Goal: Task Accomplishment & Management: Manage account settings

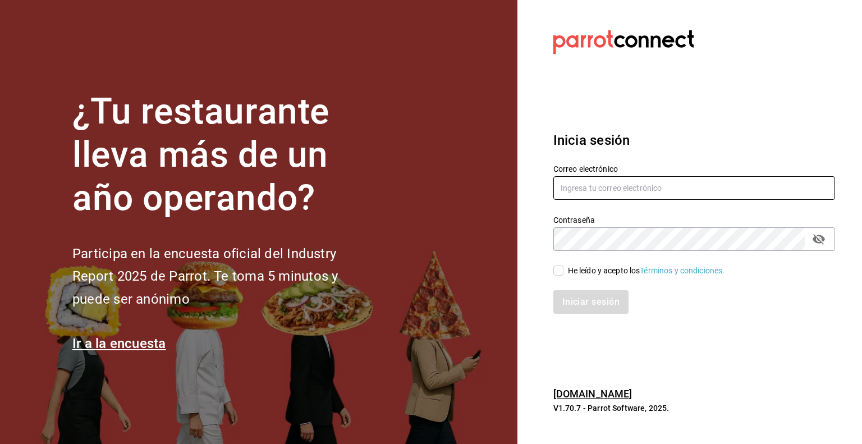
click at [652, 181] on input "text" at bounding box center [694, 188] width 282 height 24
type input "multiuser@pickup.com"
click at [564, 270] on span "He leído y acepto los Términos y condiciones." at bounding box center [645, 271] width 162 height 12
click at [564, 270] on input "He leído y acepto los Términos y condiciones." at bounding box center [558, 270] width 10 height 10
checkbox input "true"
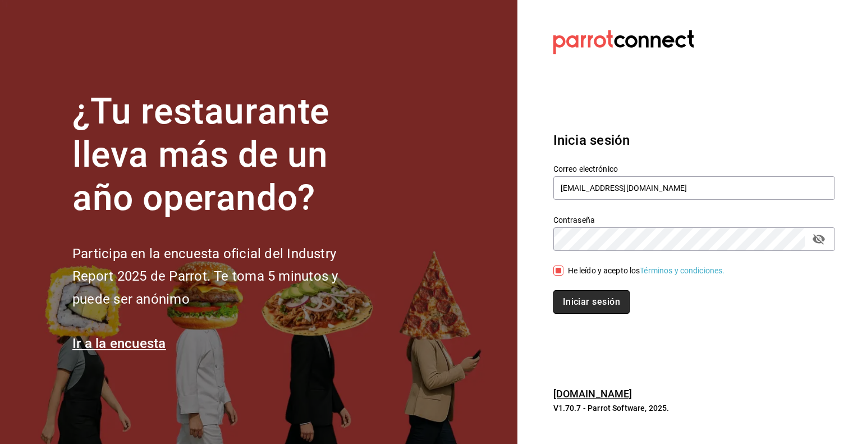
click at [579, 303] on button "Iniciar sesión" at bounding box center [591, 302] width 76 height 24
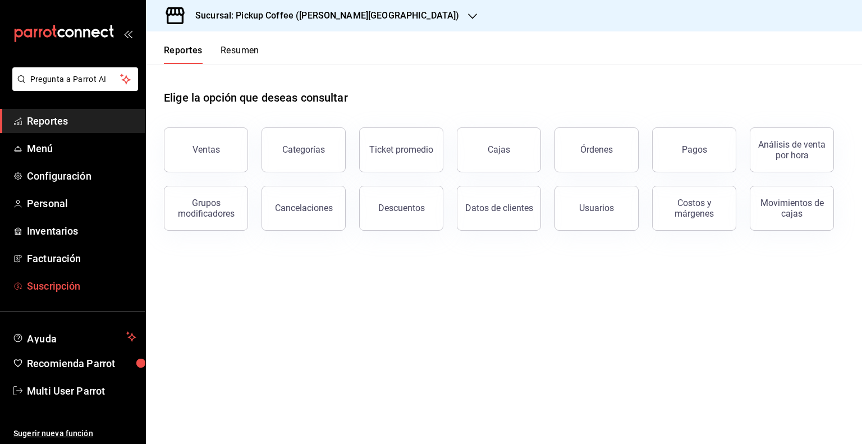
click at [67, 290] on span "Suscripción" at bounding box center [81, 285] width 109 height 15
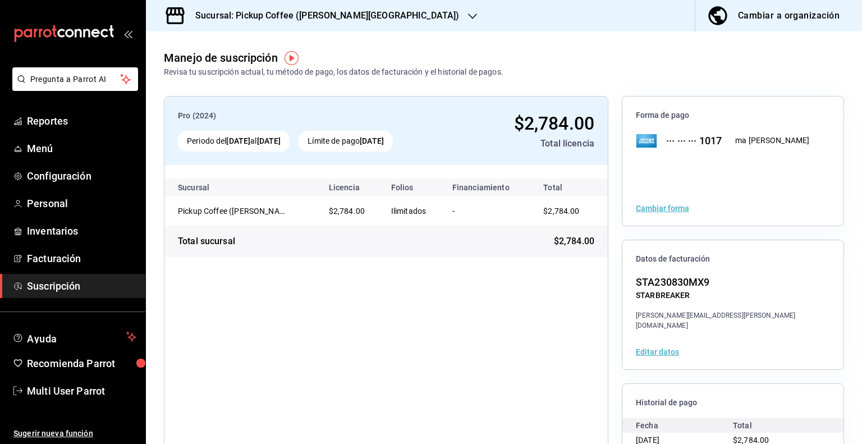
click at [468, 18] on icon "button" at bounding box center [472, 16] width 9 height 9
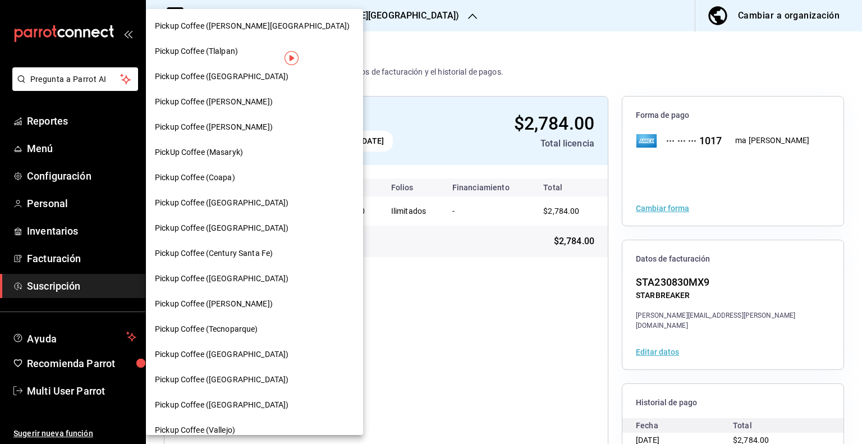
click at [240, 26] on span "Pickup Coffee ([PERSON_NAME][GEOGRAPHIC_DATA])" at bounding box center [252, 26] width 195 height 12
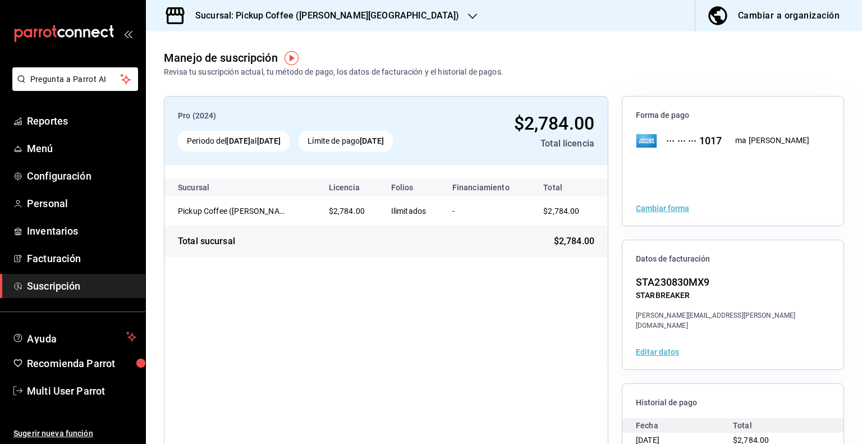
click at [679, 214] on div "Cambiar forma" at bounding box center [732, 208] width 221 height 35
click at [675, 210] on button "Cambiar forma" at bounding box center [662, 208] width 53 height 8
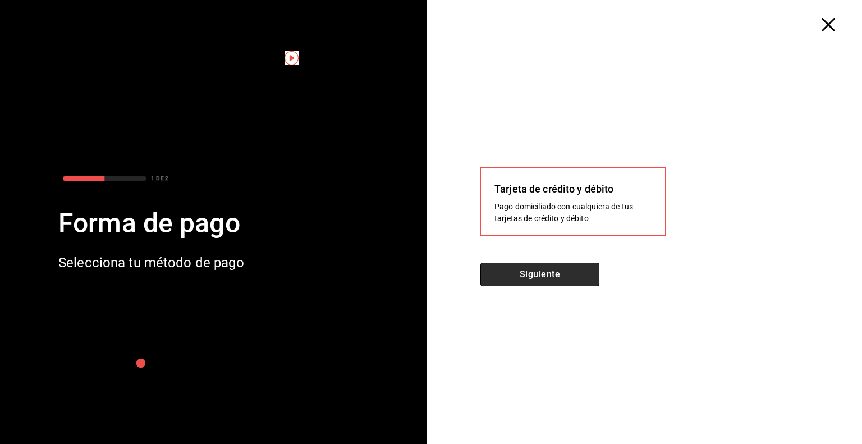
click at [582, 267] on button "Siguiente" at bounding box center [539, 275] width 119 height 24
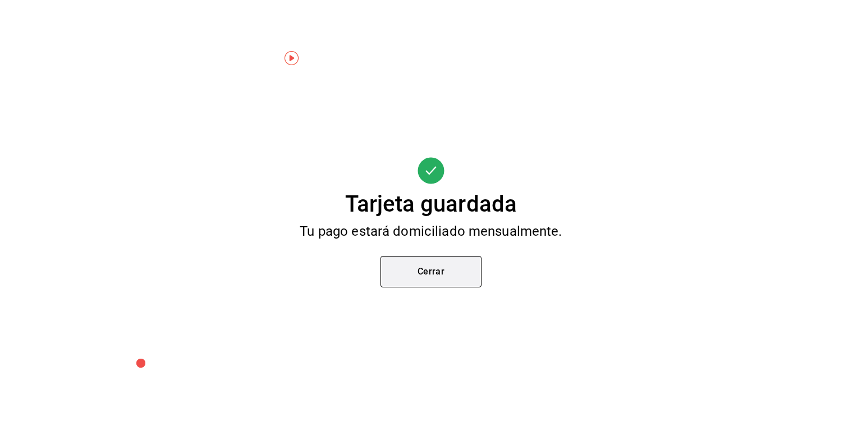
click at [457, 273] on button "Cerrar" at bounding box center [431, 271] width 101 height 31
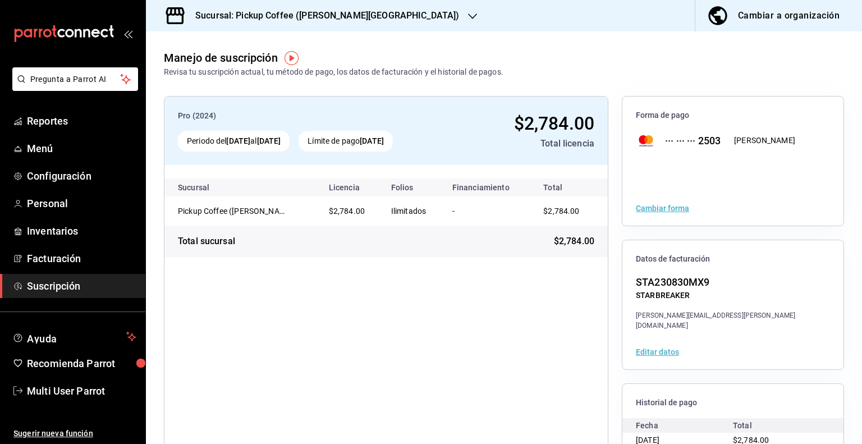
click at [326, 17] on h3 "Sucursal: Pickup Coffee ([PERSON_NAME][GEOGRAPHIC_DATA])" at bounding box center [322, 15] width 273 height 13
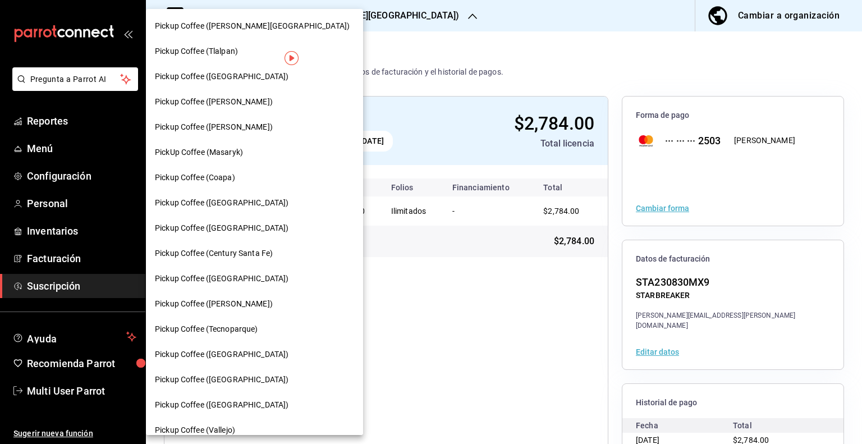
click at [235, 56] on span "Pickup Coffee (Tlalpan)" at bounding box center [196, 51] width 83 height 12
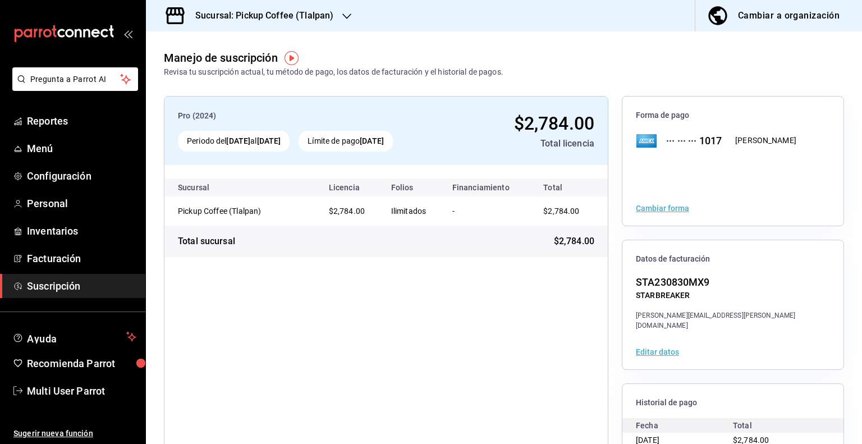
click at [667, 207] on button "Cambiar forma" at bounding box center [662, 208] width 53 height 8
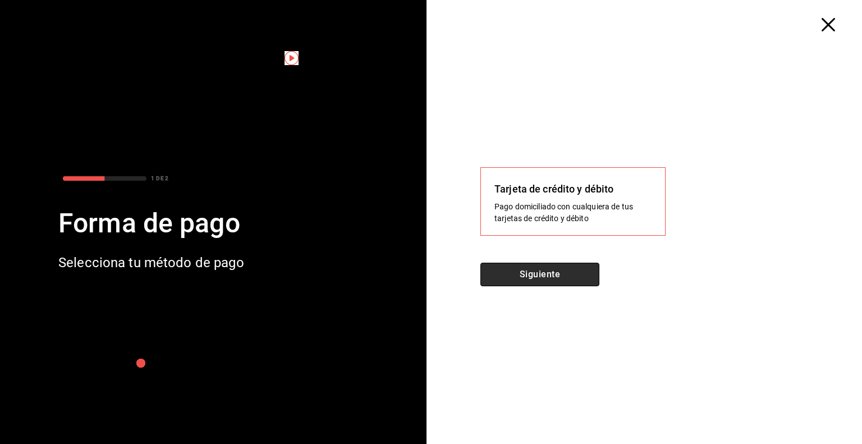
click at [576, 277] on button "Siguiente" at bounding box center [539, 275] width 119 height 24
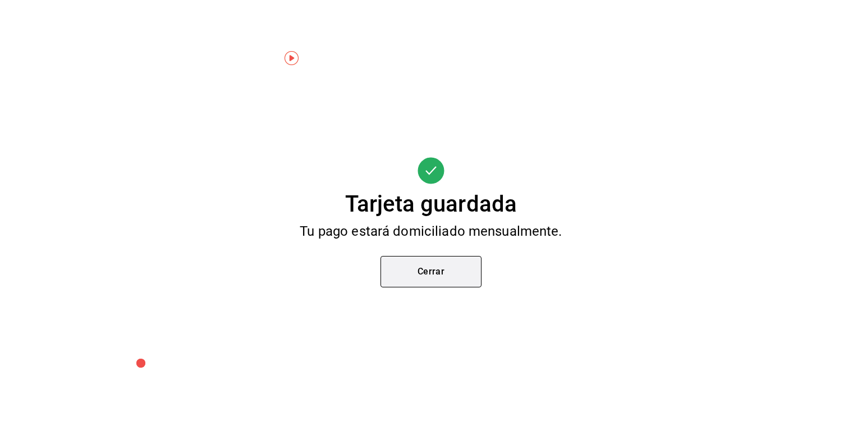
click at [419, 272] on button "Cerrar" at bounding box center [431, 271] width 101 height 31
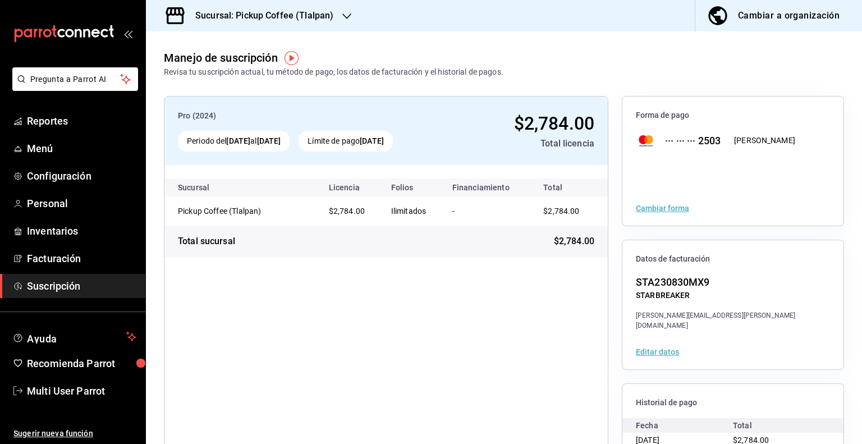
click at [335, 15] on div "Sucursal: Pickup Coffee (Tlalpan)" at bounding box center [255, 15] width 201 height 31
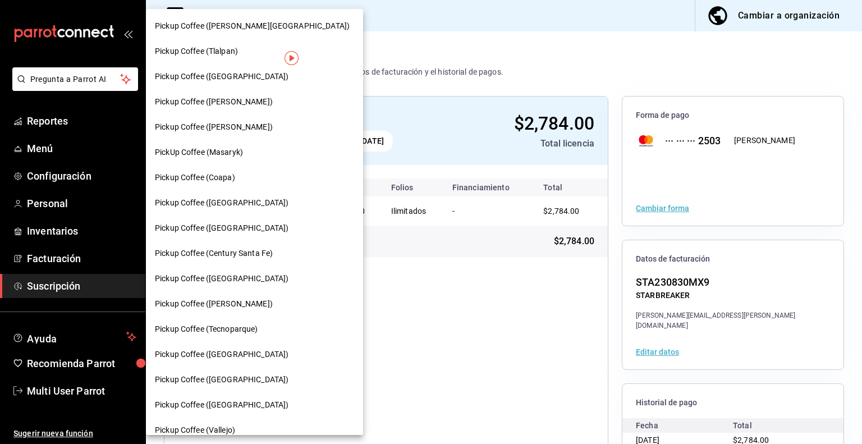
click at [251, 78] on div "Pickup Coffee ([GEOGRAPHIC_DATA])" at bounding box center [254, 77] width 199 height 12
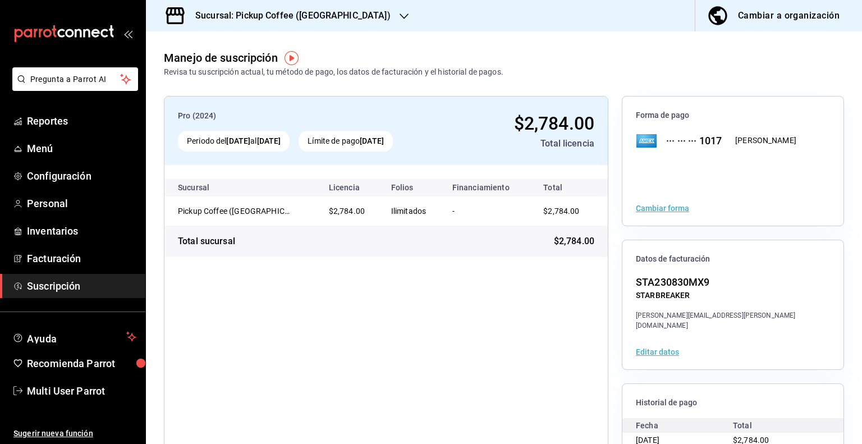
click at [676, 209] on button "Cambiar forma" at bounding box center [662, 208] width 53 height 8
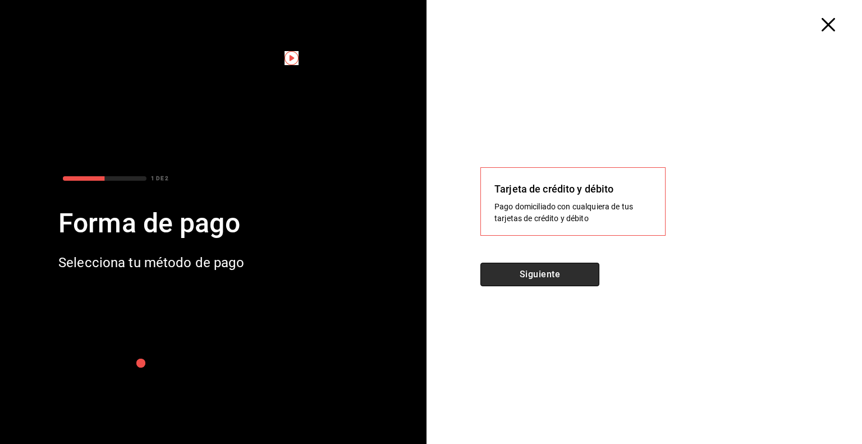
click at [561, 271] on button "Siguiente" at bounding box center [539, 275] width 119 height 24
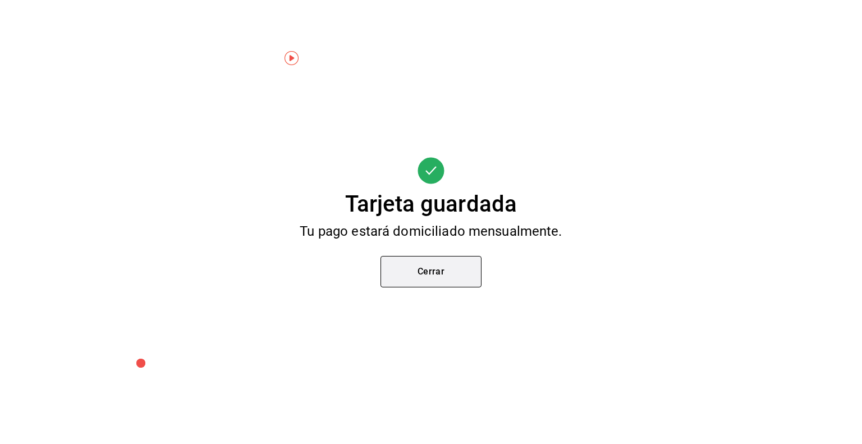
click at [446, 273] on button "Cerrar" at bounding box center [431, 271] width 101 height 31
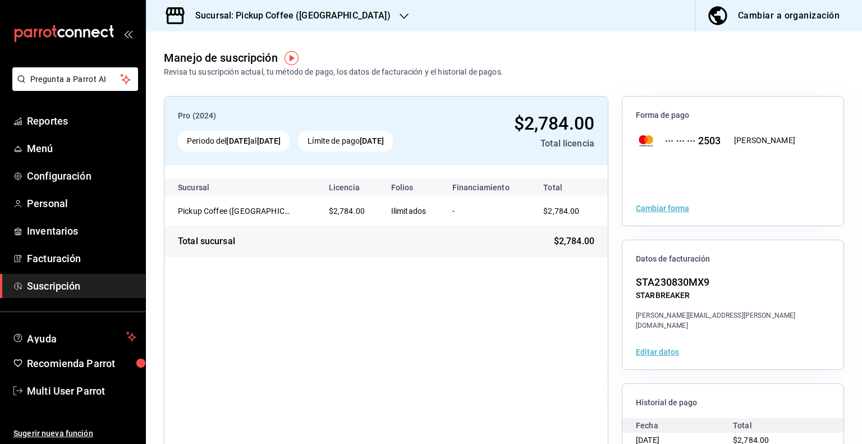
click at [333, 6] on div "Sucursal: Pickup Coffee ([GEOGRAPHIC_DATA])" at bounding box center [284, 15] width 258 height 31
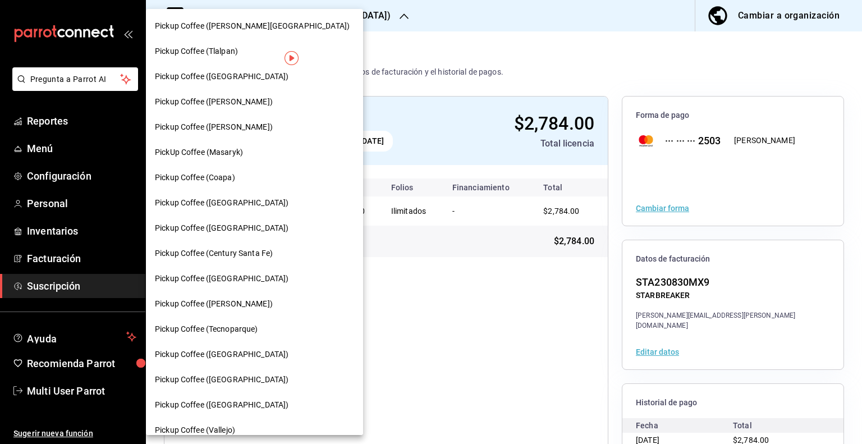
click at [259, 98] on div "Pickup Coffee ([PERSON_NAME])" at bounding box center [254, 102] width 199 height 12
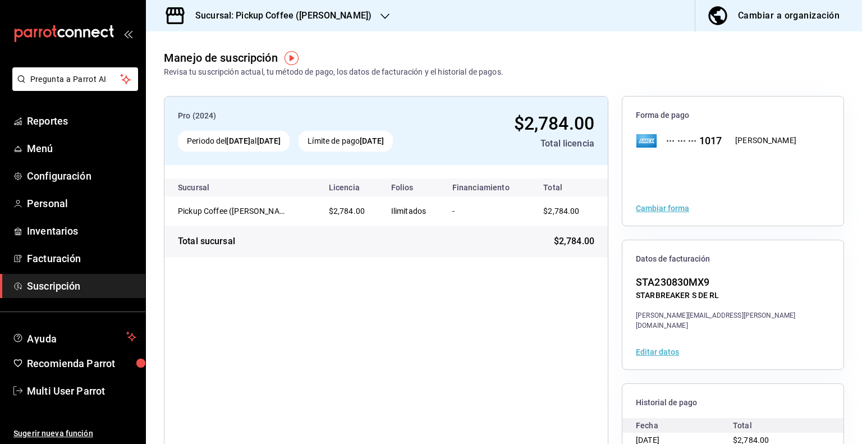
click at [644, 209] on button "Cambiar forma" at bounding box center [662, 208] width 53 height 8
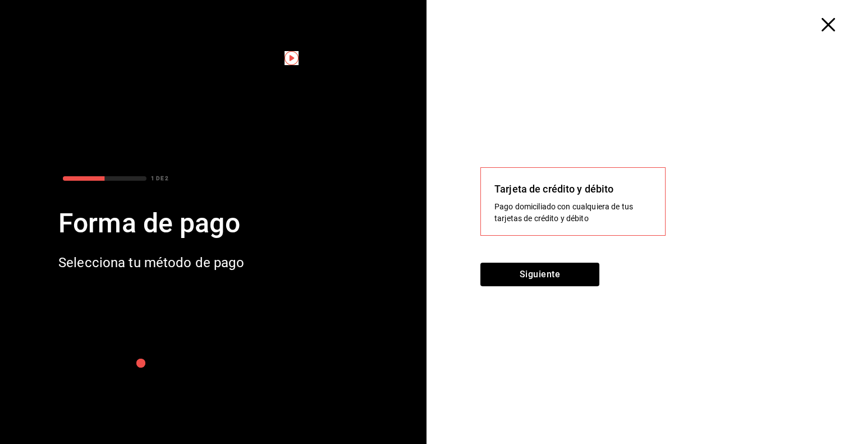
click at [584, 259] on div "Tarjeta de crédito y débito Pago domiciliado con cualquiera de tus tarjetas de …" at bounding box center [649, 237] width 427 height 413
click at [584, 271] on button "Siguiente" at bounding box center [539, 275] width 119 height 24
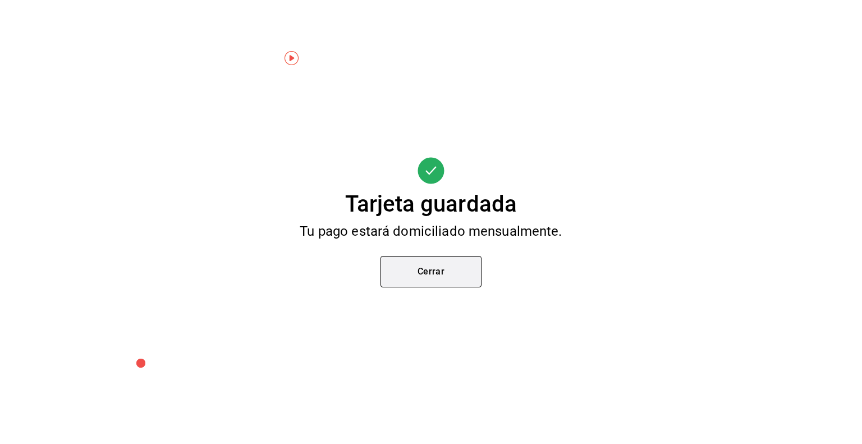
click at [446, 285] on button "Cerrar" at bounding box center [431, 271] width 101 height 31
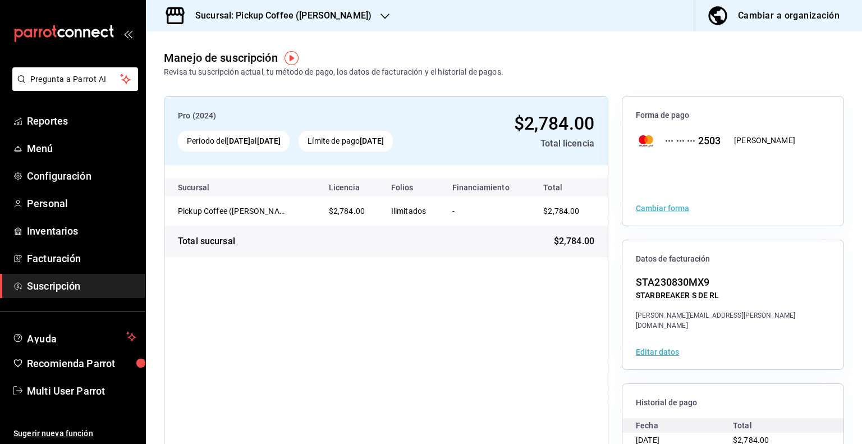
click at [381, 20] on icon "button" at bounding box center [385, 16] width 9 height 9
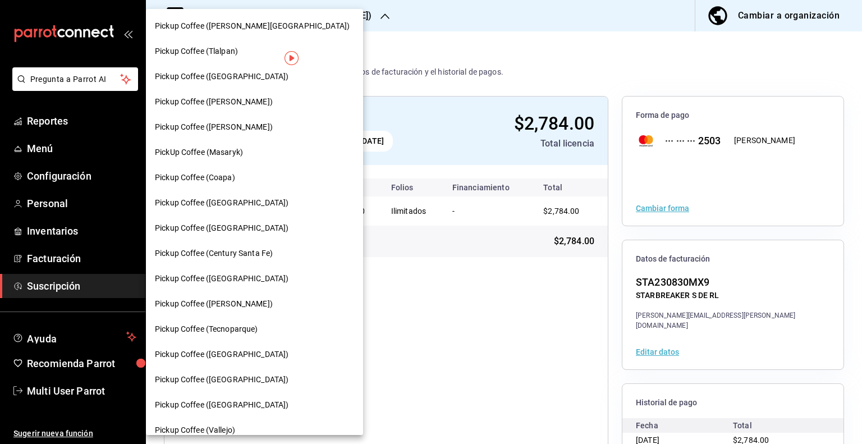
click at [283, 117] on div "Pickup Coffee ([PERSON_NAME])" at bounding box center [254, 127] width 217 height 25
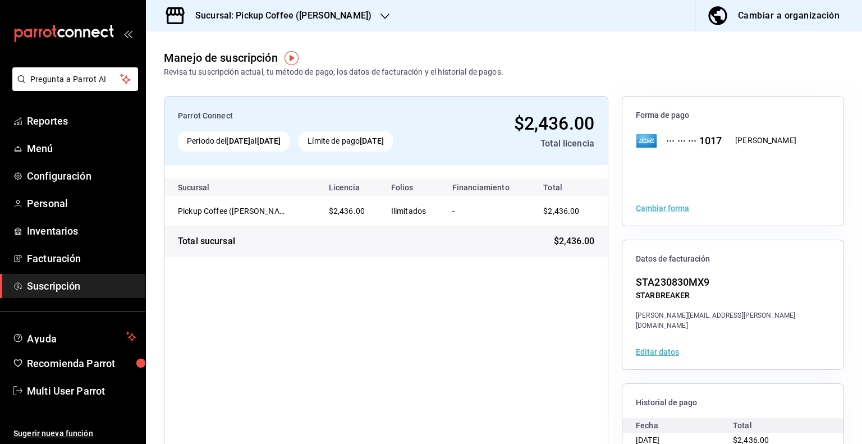
click at [642, 209] on button "Cambiar forma" at bounding box center [662, 208] width 53 height 8
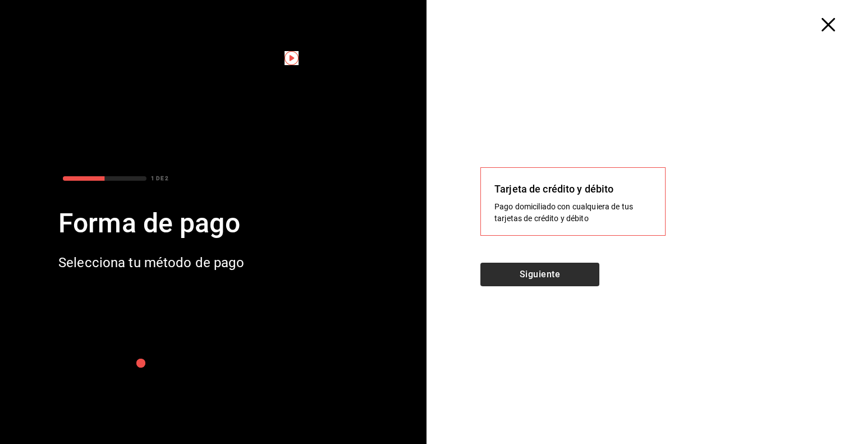
click at [567, 259] on div "Tarjeta de crédito y débito Pago domiciliado con cualquiera de tus tarjetas de …" at bounding box center [649, 237] width 427 height 413
click at [569, 275] on button "Siguiente" at bounding box center [539, 275] width 119 height 24
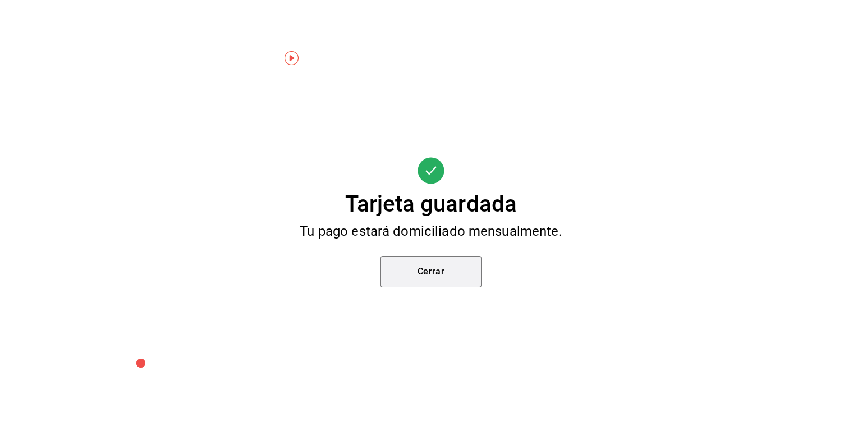
click at [456, 265] on button "Cerrar" at bounding box center [431, 271] width 101 height 31
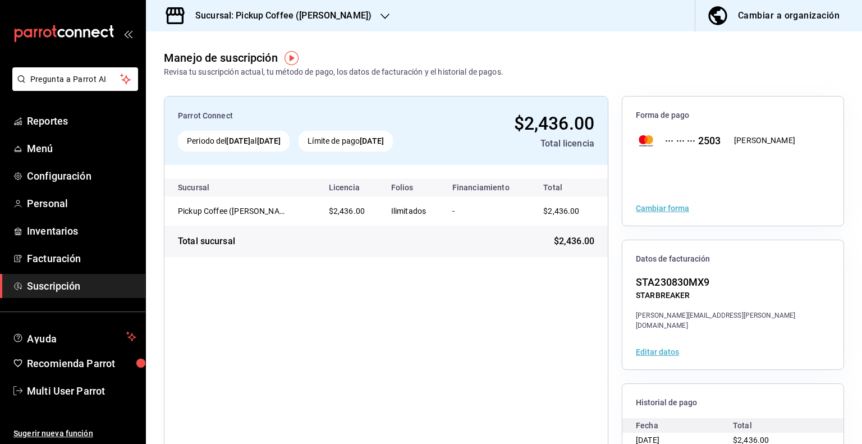
click at [381, 20] on icon "button" at bounding box center [385, 16] width 9 height 9
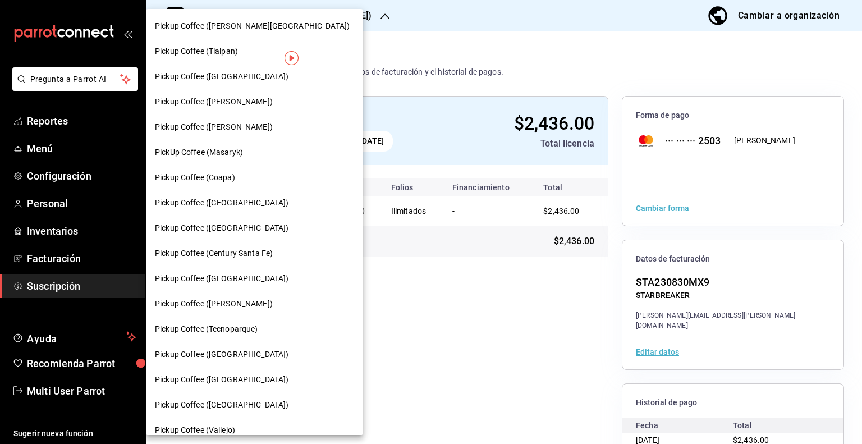
click at [249, 153] on div "PickUp Coffee (Masaryk)" at bounding box center [254, 152] width 199 height 12
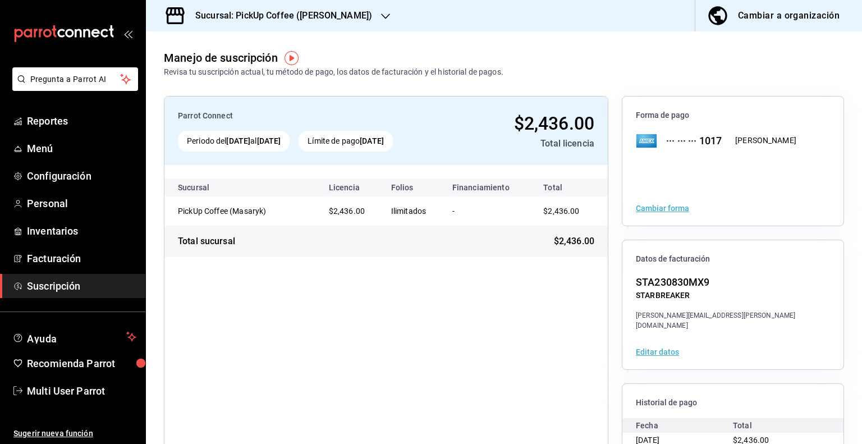
click at [661, 207] on button "Cambiar forma" at bounding box center [662, 208] width 53 height 8
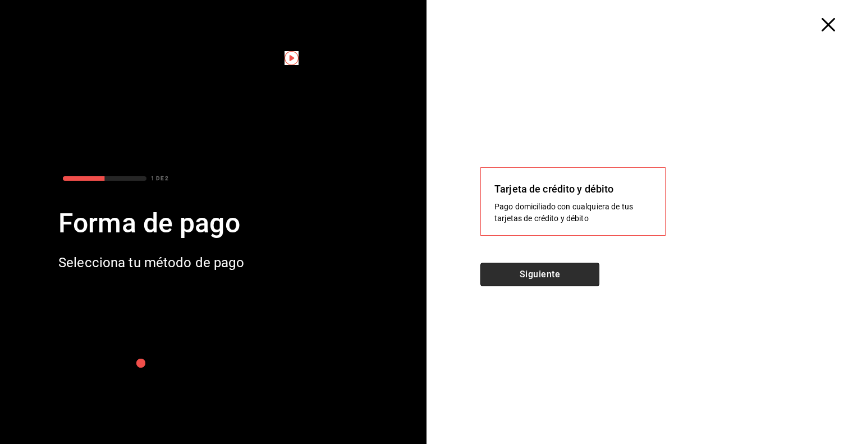
click at [560, 271] on button "Siguiente" at bounding box center [539, 275] width 119 height 24
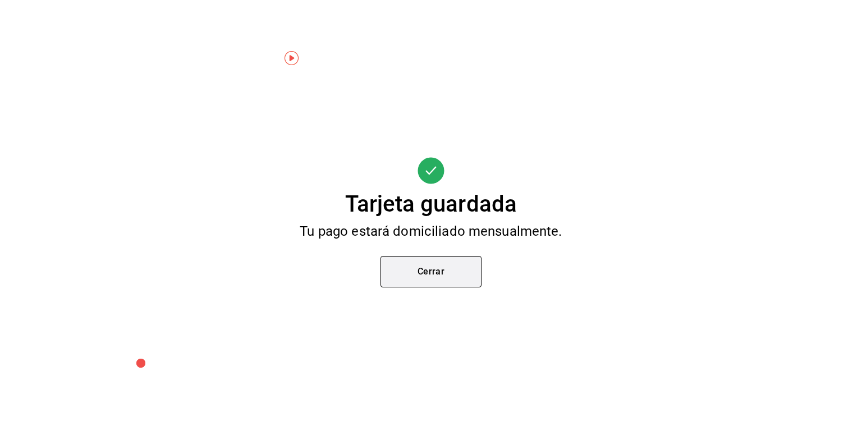
click at [443, 264] on button "Cerrar" at bounding box center [431, 271] width 101 height 31
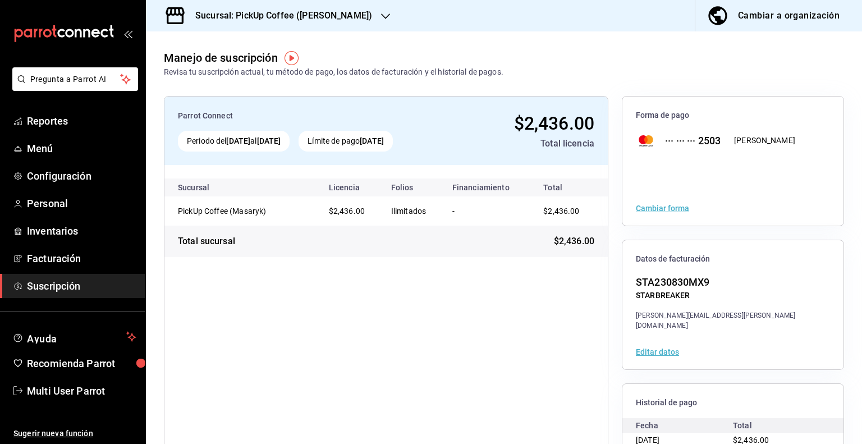
click at [352, 7] on div "Sucursal: PickUp Coffee ([PERSON_NAME])" at bounding box center [275, 15] width 240 height 31
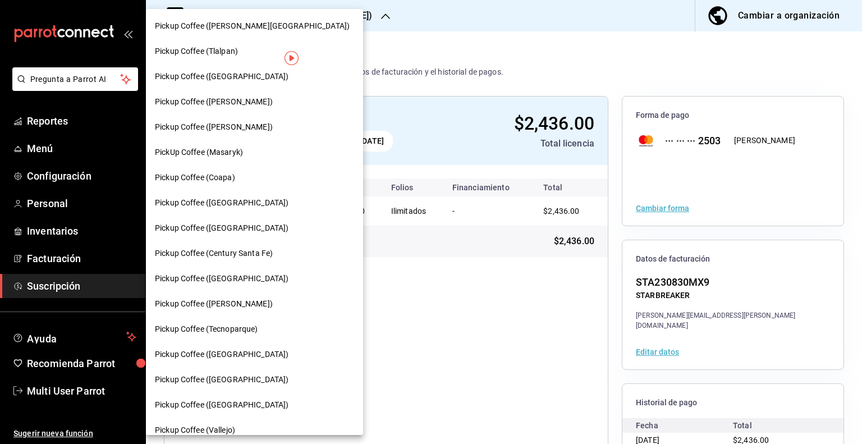
click at [243, 173] on div "Pickup Coffee (Coapa)" at bounding box center [254, 178] width 199 height 12
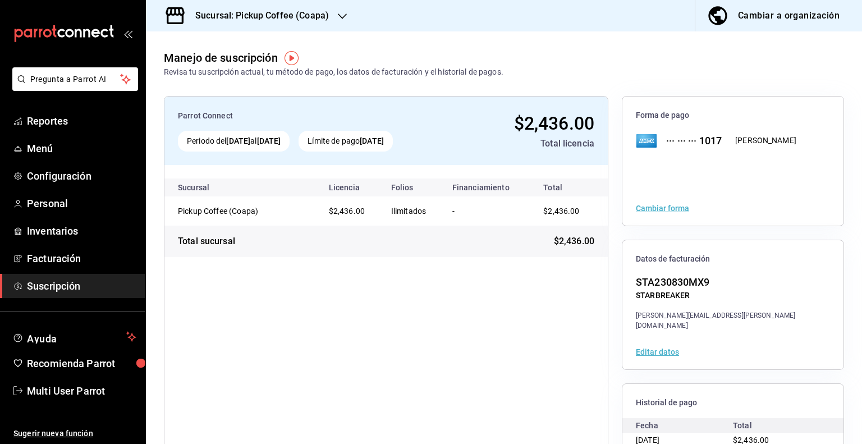
click at [681, 208] on button "Cambiar forma" at bounding box center [662, 208] width 53 height 8
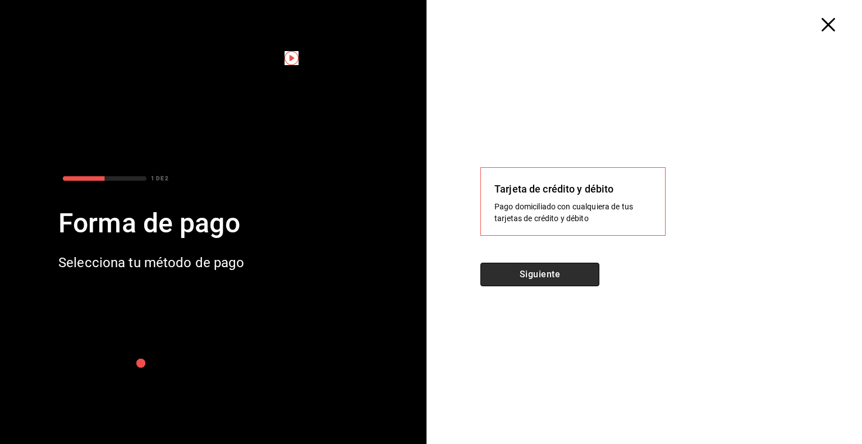
click at [581, 271] on button "Siguiente" at bounding box center [539, 275] width 119 height 24
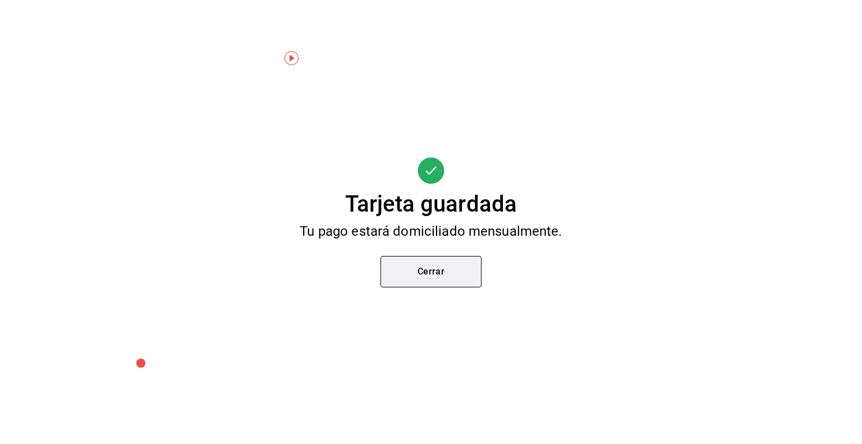
click at [448, 264] on button "Cerrar" at bounding box center [431, 271] width 101 height 31
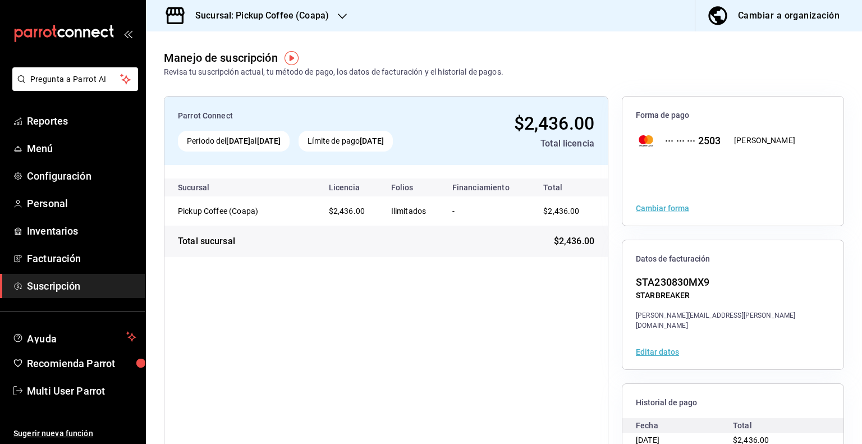
click at [340, 8] on div "Sucursal: Pickup Coffee (Coapa)" at bounding box center [253, 15] width 196 height 31
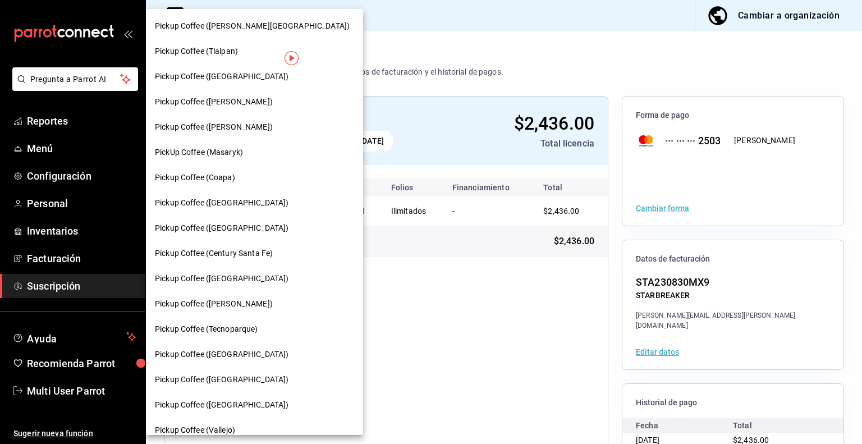
click at [245, 203] on span "Pickup Coffee ([GEOGRAPHIC_DATA])" at bounding box center [222, 203] width 134 height 12
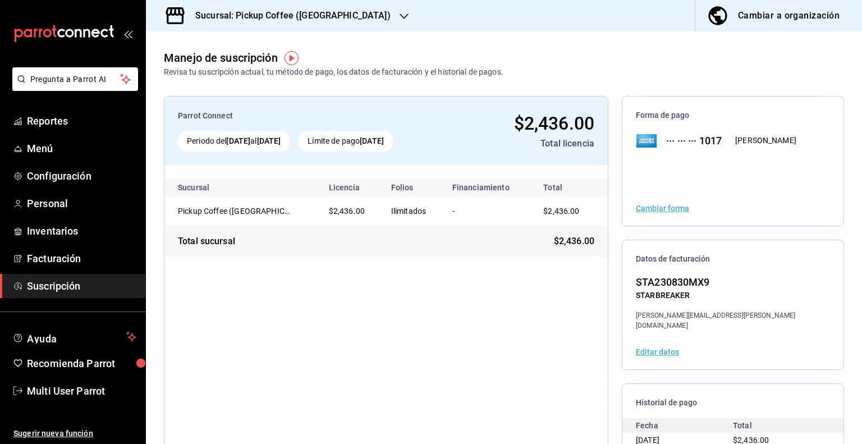
click at [670, 210] on button "Cambiar forma" at bounding box center [662, 208] width 53 height 8
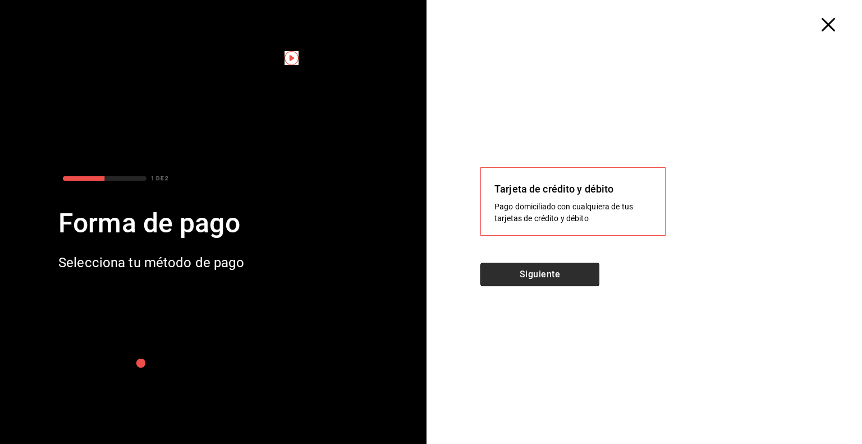
click at [588, 267] on button "Siguiente" at bounding box center [539, 275] width 119 height 24
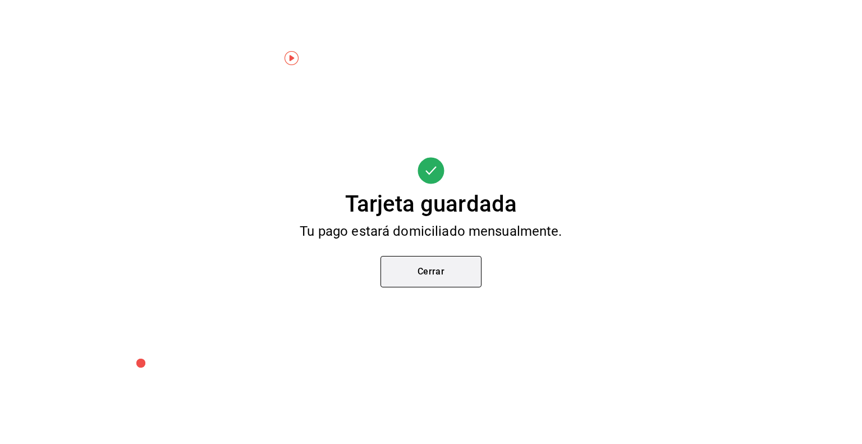
click at [471, 272] on button "Cerrar" at bounding box center [431, 271] width 101 height 31
